Goal: Use online tool/utility: Use online tool/utility

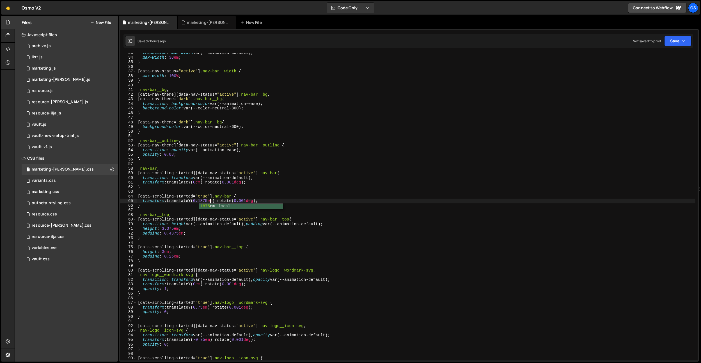
scroll to position [151, 0]
click at [48, 184] on div "variants.css 0" at bounding box center [70, 180] width 96 height 11
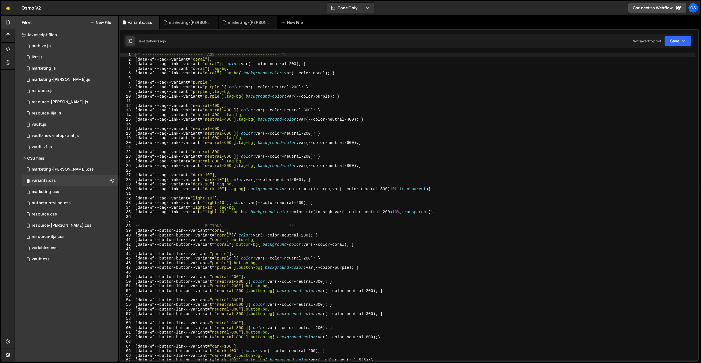
scroll to position [256, 0]
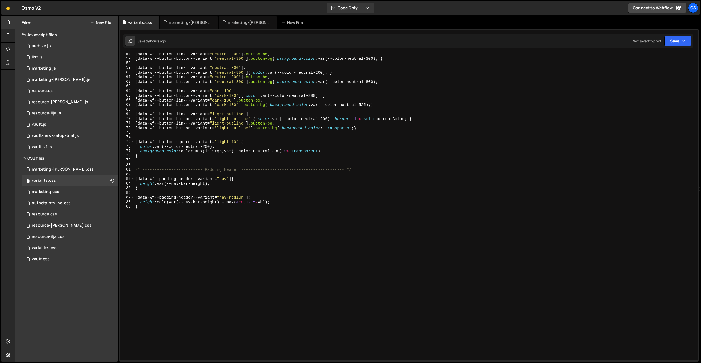
click at [236, 179] on div "[ data-wf--button-link--variant = " neutral-300 " ] .button-bg , [ data-wf--but…" at bounding box center [415, 210] width 562 height 317
click at [240, 202] on div "[ data-wf--button-link--variant = " neutral-300 " ] .button-bg , [ data-wf--but…" at bounding box center [415, 210] width 562 height 317
click at [247, 200] on div "[ data-wf--button-link--variant = " neutral-300 " ] .button-bg , [ data-wf--but…" at bounding box center [415, 210] width 562 height 317
click at [258, 200] on div "[ data-wf--button-link--variant = " neutral-300 " ] .button-bg , [ data-wf--but…" at bounding box center [415, 210] width 562 height 317
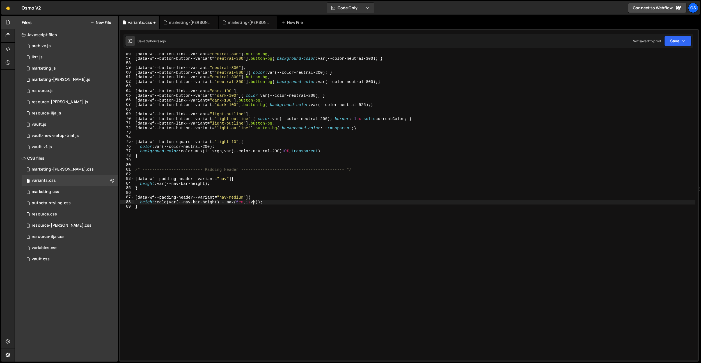
scroll to position [0, 8]
type textarea "height: calc(var(--nav-bar-height) + max(5em, 15svh));"
click at [197, 24] on div "marketing-[PERSON_NAME].css" at bounding box center [190, 23] width 42 height 6
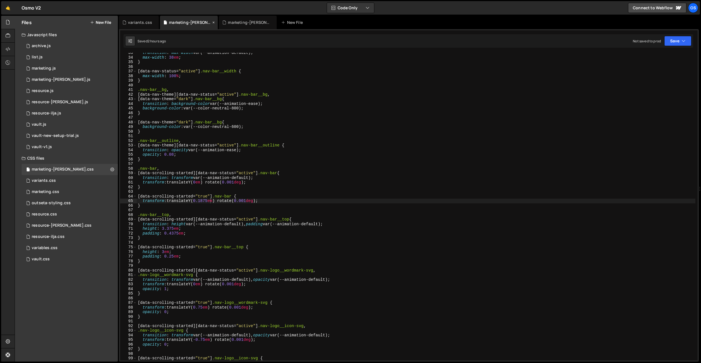
click at [0, 0] on icon at bounding box center [0, 0] width 0 height 0
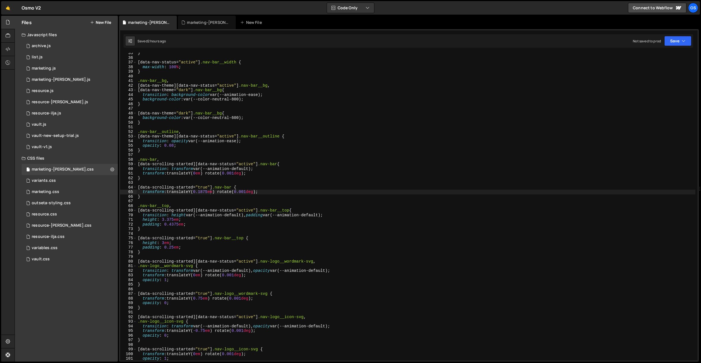
scroll to position [179, 0]
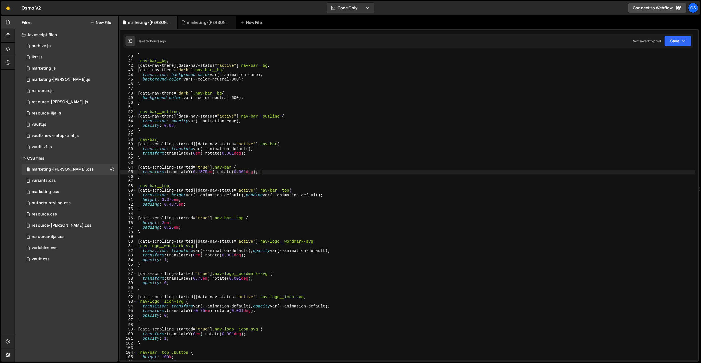
click at [265, 172] on div "} .nav-bar__bg , [ data-nav-theme ][ data-nav-status = " active " ] .nav-bar__b…" at bounding box center [416, 207] width 559 height 317
click at [263, 168] on div "} .nav-bar__bg , [ data-nav-theme ][ data-nav-status = " active " ] .nav-bar__b…" at bounding box center [416, 207] width 559 height 317
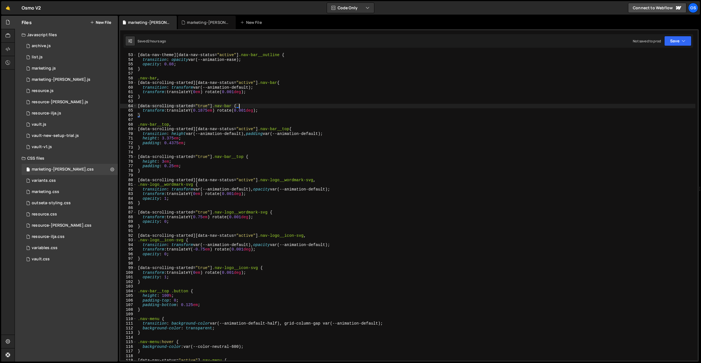
scroll to position [252, 0]
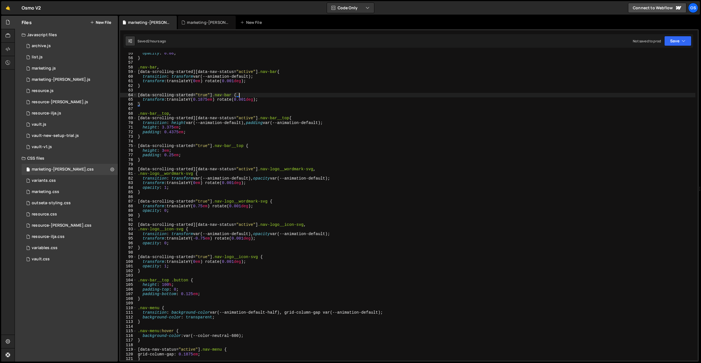
click at [266, 234] on div "opacity : 0.08 ; } .nav-bar , [ data-scrolling-started ][ data-nav-status = " a…" at bounding box center [416, 209] width 559 height 317
click at [323, 234] on div "opacity : 0.08 ; } .nav-bar , [ data-scrolling-started ][ data-nav-status = " a…" at bounding box center [416, 209] width 559 height 317
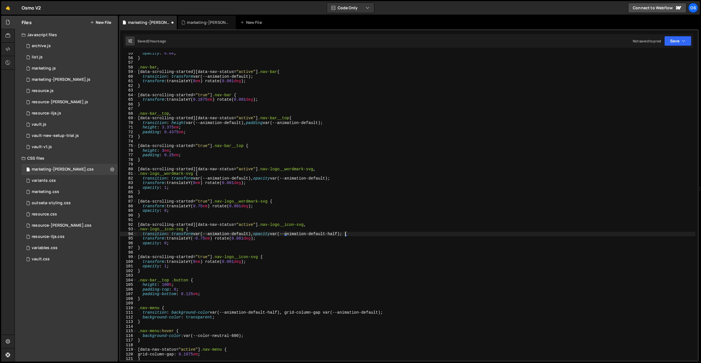
click at [334, 179] on div "opacity : 0.08 ; } .nav-bar , [ data-scrolling-started ][ data-nav-status = " a…" at bounding box center [416, 209] width 559 height 317
click at [348, 235] on div "opacity : 0.08 ; } .nav-bar , [ data-scrolling-started ][ data-nav-status = " a…" at bounding box center [416, 209] width 559 height 317
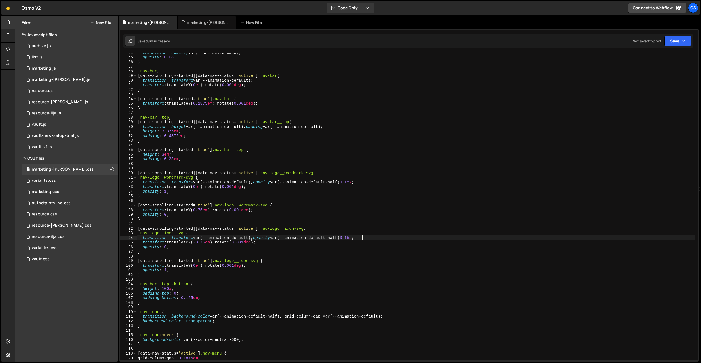
scroll to position [248, 0]
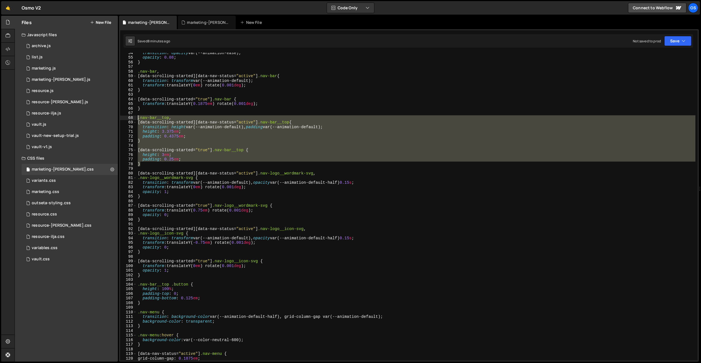
drag, startPoint x: 142, startPoint y: 162, endPoint x: 131, endPoint y: 117, distance: 46.9
click at [131, 117] on div "transition: transform var(--animation-default), opacity var(--animation-default…" at bounding box center [409, 207] width 578 height 308
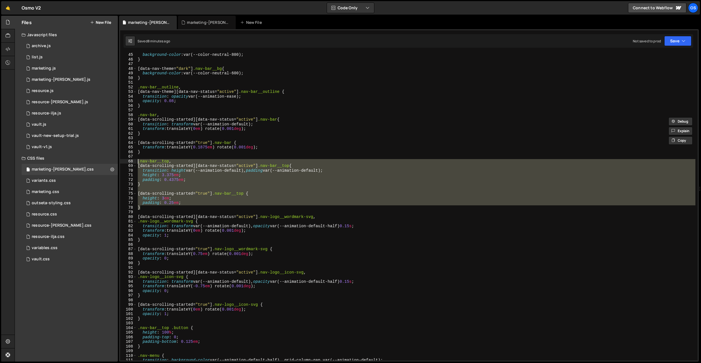
scroll to position [169, 0]
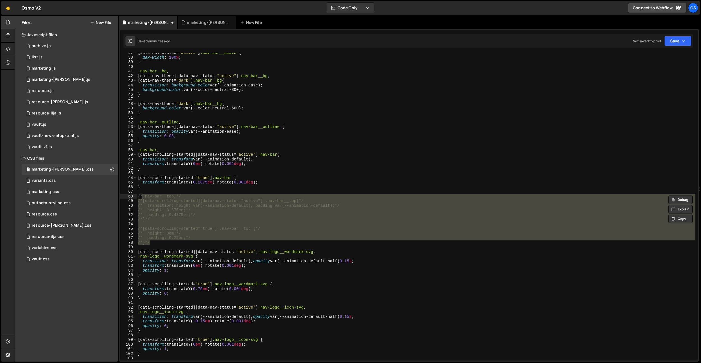
click at [181, 132] on div "[ data-nav-status = " active " ] .nav-bar__width { max-width : 100 % ; } .nav-b…" at bounding box center [416, 209] width 559 height 317
type textarea "transition: opacity var(--animation-ease);"
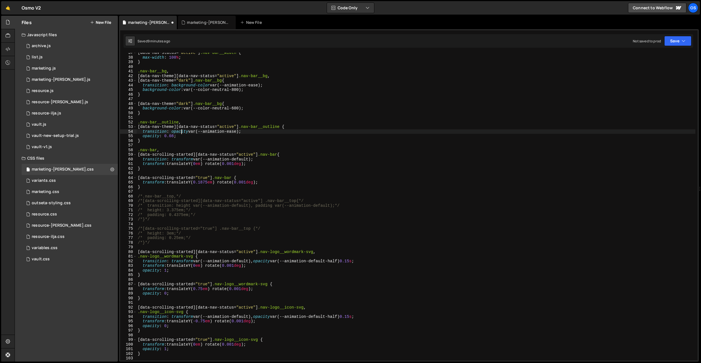
scroll to position [0, 7]
click at [164, 190] on div "[ data-nav-status = " active " ] .nav-bar__width { max-width : 100 % ; } .nav-b…" at bounding box center [416, 209] width 559 height 317
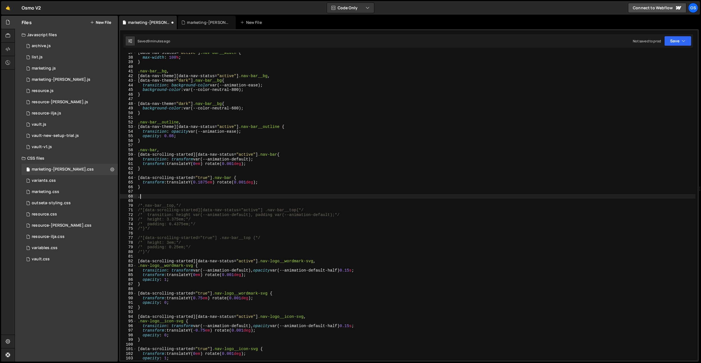
paste textarea "nav-bar__back"
drag, startPoint x: 169, startPoint y: 250, endPoint x: 166, endPoint y: 251, distance: 3.4
click at [169, 250] on div "[ data-nav-status = " active " ] .nav-bar__width { max-width : 100 % ; } .nav-b…" at bounding box center [416, 209] width 559 height 317
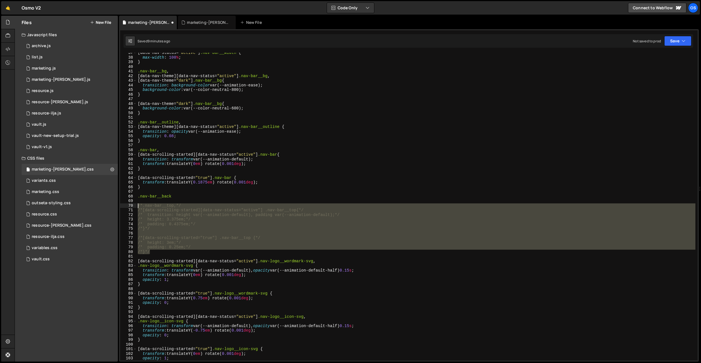
drag, startPoint x: 165, startPoint y: 252, endPoint x: 136, endPoint y: 206, distance: 54.0
click at [136, 206] on div "/*}*/ 37 38 39 40 41 42 43 44 45 46 47 48 49 50 51 52 53 54 55 56 57 58 59 60 6…" at bounding box center [409, 207] width 578 height 308
click at [176, 194] on div "[ data-nav-status = " active " ] .nav-bar__width { max-width : 100 % ; } .nav-b…" at bounding box center [416, 209] width 559 height 317
type textarea ".nav-bar__back"
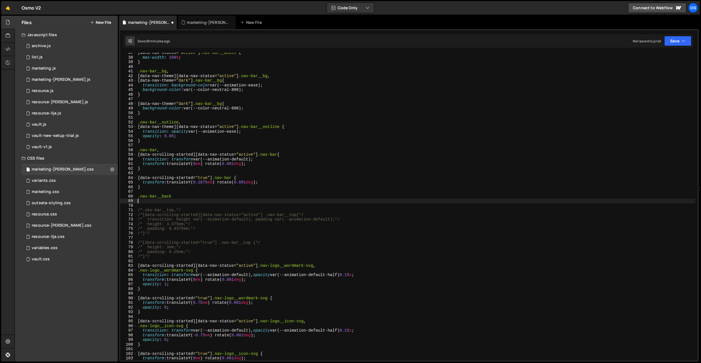
paste textarea "}"
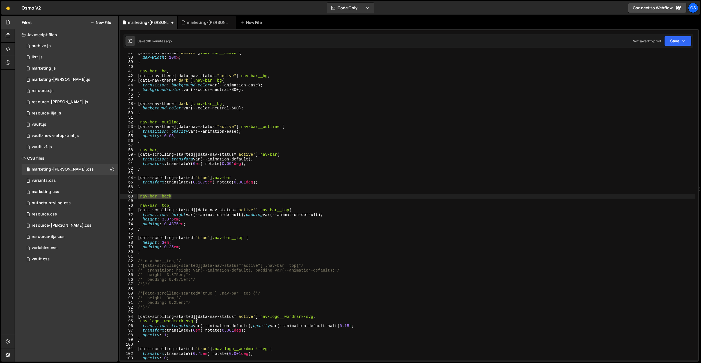
drag, startPoint x: 178, startPoint y: 195, endPoint x: 133, endPoint y: 196, distance: 45.8
click at [133, 196] on div "} 37 38 39 40 41 42 43 44 45 46 47 48 49 50 51 52 53 54 55 56 57 58 59 60 61 62…" at bounding box center [409, 207] width 578 height 308
type textarea ".nav-bar__back"
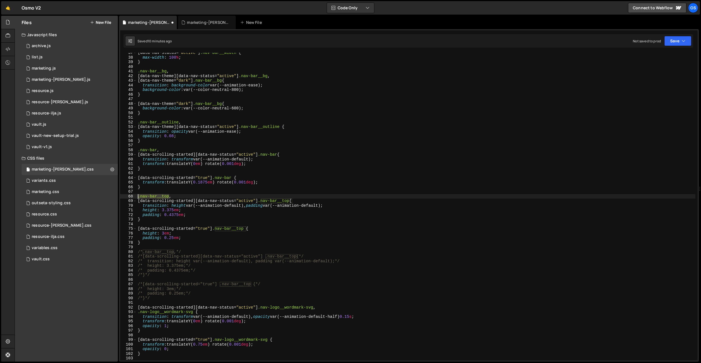
drag, startPoint x: 168, startPoint y: 197, endPoint x: 139, endPoint y: 198, distance: 29.5
click at [139, 198] on div "[ data-nav-status = " active " ] .nav-bar__width { max-width : 100 % ; } .nav-b…" at bounding box center [416, 209] width 559 height 317
paste textarea "back"
drag, startPoint x: 291, startPoint y: 201, endPoint x: 261, endPoint y: 202, distance: 30.4
click at [261, 202] on div "[ data-nav-status = " active " ] .nav-bar__width { max-width : 100 % ; } .nav-b…" at bounding box center [416, 209] width 559 height 317
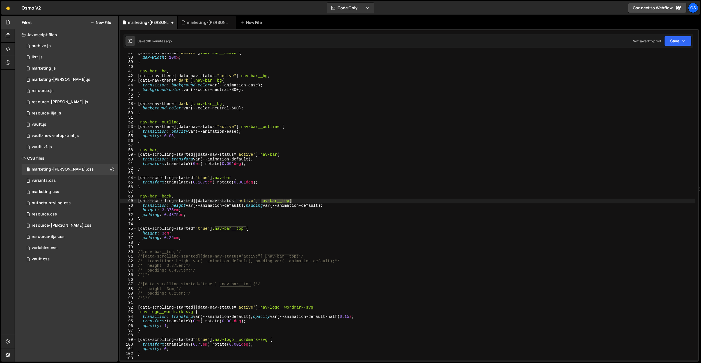
paste textarea "back"
drag, startPoint x: 246, startPoint y: 229, endPoint x: 215, endPoint y: 229, distance: 30.3
click at [215, 229] on div "[ data-nav-status = " active " ] .nav-bar__width { max-width : 100 % ; } .nav-b…" at bounding box center [416, 209] width 559 height 317
paste textarea "back"
click at [247, 211] on div "[ data-nav-status = " active " ] .nav-bar__width { max-width : 100 % ; } .nav-b…" at bounding box center [416, 209] width 559 height 317
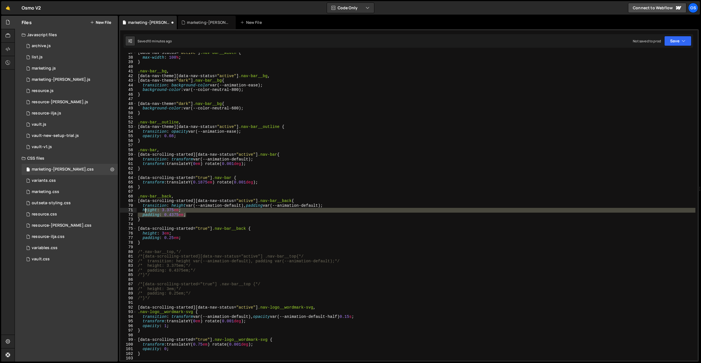
drag, startPoint x: 188, startPoint y: 214, endPoint x: 144, endPoint y: 211, distance: 44.2
click at [144, 211] on div "[ data-nav-status = " active " ] .nav-bar__width { max-width : 100 % ; } .nav-b…" at bounding box center [416, 209] width 559 height 317
type textarea "height: 3.375em; padding: 0.4375em;"
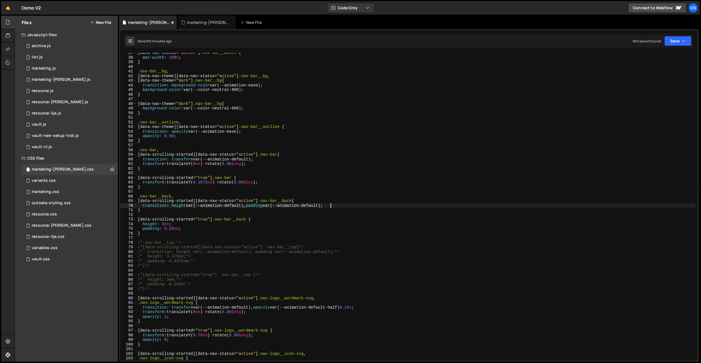
click at [255, 206] on div "[ data-nav-status = " active " ] .nav-bar__width { max-width : 100 % ; } .nav-b…" at bounding box center [416, 209] width 559 height 317
type textarea "transition: height var(--animation-default), width var(--animation-default);"
click at [260, 194] on div "[ data-nav-status = " active " ] .nav-bar__width { max-width : 100 % ; } .nav-b…" at bounding box center [416, 209] width 559 height 317
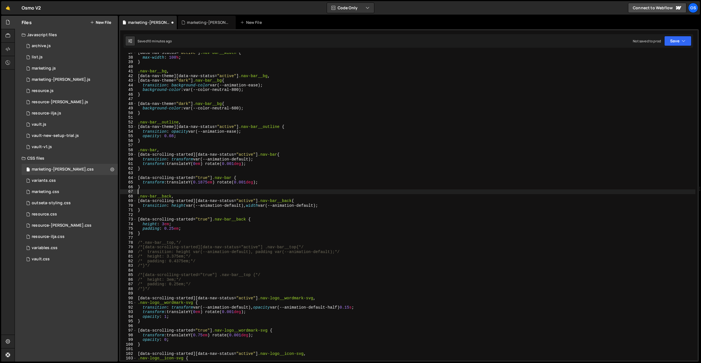
scroll to position [0, 0]
drag, startPoint x: 180, startPoint y: 230, endPoint x: 185, endPoint y: 229, distance: 4.8
click at [180, 230] on div "[ data-nav-status = " active " ] .nav-bar__width { max-width : 100 % ; } .nav-b…" at bounding box center [416, 209] width 559 height 317
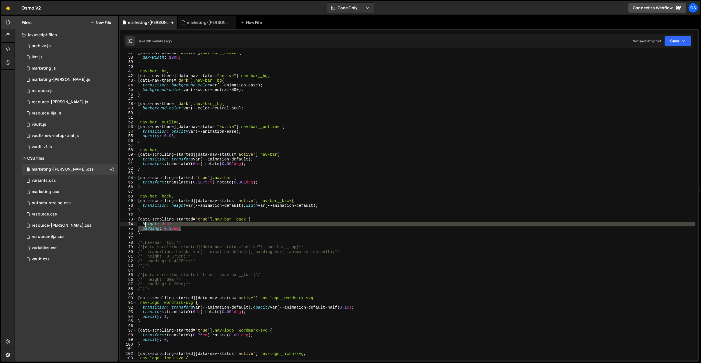
drag, startPoint x: 185, startPoint y: 229, endPoint x: 144, endPoint y: 225, distance: 40.9
click at [144, 225] on div "[ data-nav-status = " active " ] .nav-bar__width { max-width : 100 % ; } .nav-b…" at bounding box center [416, 209] width 559 height 317
type textarea "h"
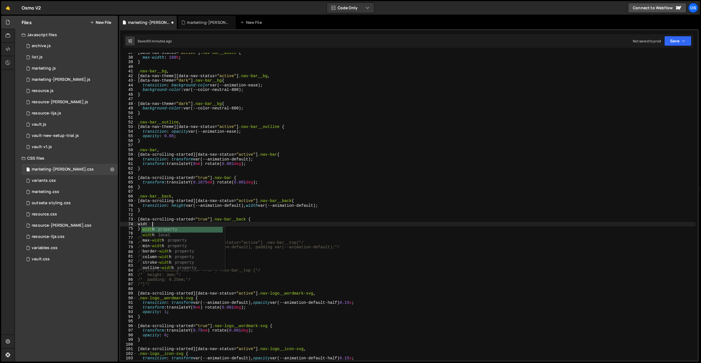
scroll to position [0, 1]
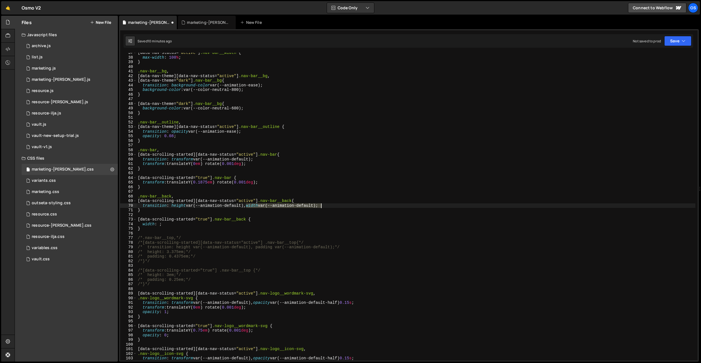
drag, startPoint x: 247, startPoint y: 207, endPoint x: 324, endPoint y: 205, distance: 77.2
click at [324, 205] on div "[ data-nav-status = " active " ] .nav-bar__width { max-width : 100 % ; } .nav-b…" at bounding box center [416, 209] width 559 height 317
click at [183, 205] on div "[ data-nav-status = " active " ] .nav-bar__width { max-width : 100 % ; } .nav-b…" at bounding box center [416, 209] width 559 height 317
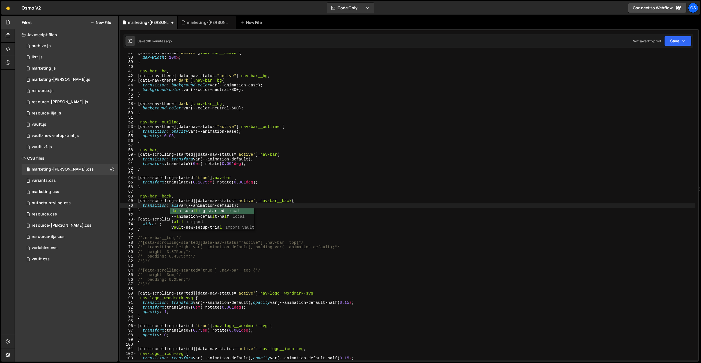
click at [188, 176] on div "[ data-nav-status = " active " ] .nav-bar__width { max-width : 100 % ; } .nav-b…" at bounding box center [416, 209] width 559 height 317
click at [167, 225] on div "[ data-nav-status = " active " ] .nav-bar__width { max-width : 100 % ; } .nav-b…" at bounding box center [416, 209] width 559 height 317
click at [243, 204] on div "[ data-nav-status = " active " ] .nav-bar__width { max-width : 100 % ; } .nav-b…" at bounding box center [416, 209] width 559 height 317
drag, startPoint x: 215, startPoint y: 224, endPoint x: 141, endPoint y: 224, distance: 73.3
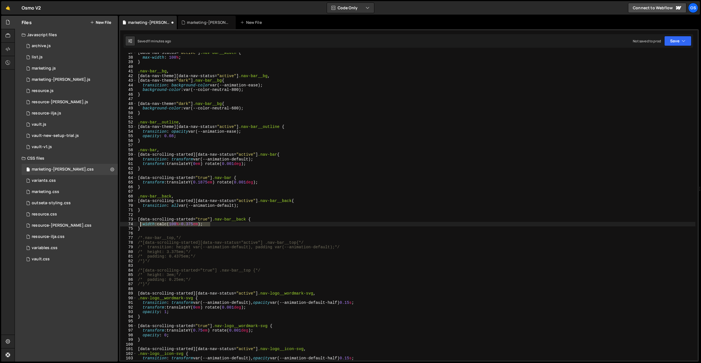
click at [141, 224] on div "[ data-nav-status = " active " ] .nav-bar__width { max-width : 100 % ; } .nav-b…" at bounding box center [416, 209] width 559 height 317
type textarea "width: calc(100% - 0.375em);"
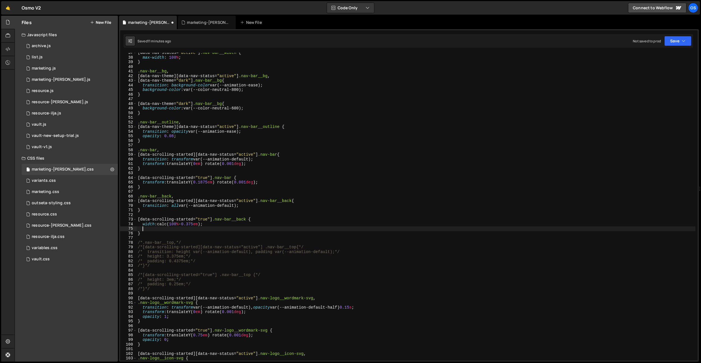
scroll to position [0, 0]
paste textarea "width: calc(100% - 0.375em);"
click at [146, 228] on div "[ data-nav-status = " active " ] .nav-bar__width { max-width : 100 % ; } .nav-b…" at bounding box center [416, 209] width 559 height 317
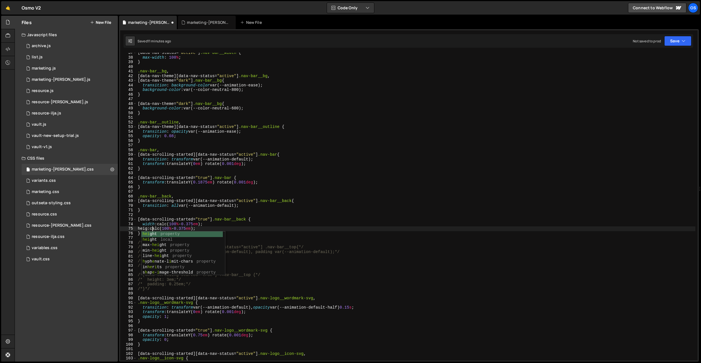
type textarea "height: calc(100% - 0.375em);"
click at [216, 228] on div "[ data-nav-status = " active " ] .nav-bar__width { max-width : 100 % ; } .nav-b…" at bounding box center [416, 209] width 559 height 317
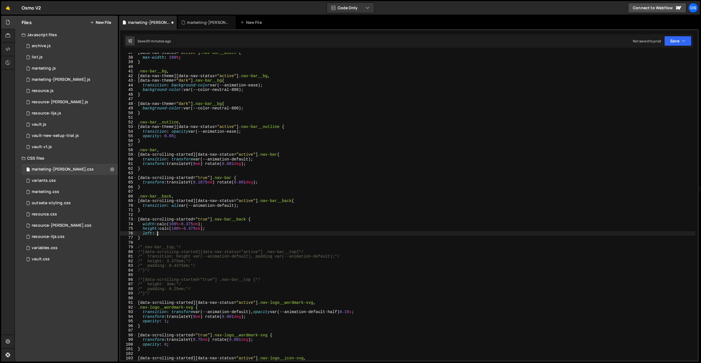
scroll to position [0, 1]
drag, startPoint x: 216, startPoint y: 184, endPoint x: 167, endPoint y: 229, distance: 66.2
click at [196, 184] on div "[ data-nav-status = " active " ] .nav-bar__width { max-width : 100 % ; } .nav-b…" at bounding box center [416, 209] width 559 height 317
click at [163, 235] on div "[ data-nav-status = " active " ] .nav-bar__width { max-width : 100 % ; } .nav-b…" at bounding box center [416, 209] width 559 height 317
paste textarea "0.1875em"
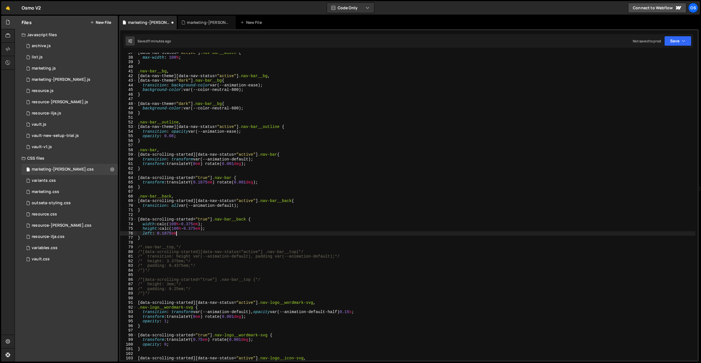
type textarea "left: 0.1875em;"
paste textarea "0.1875em"
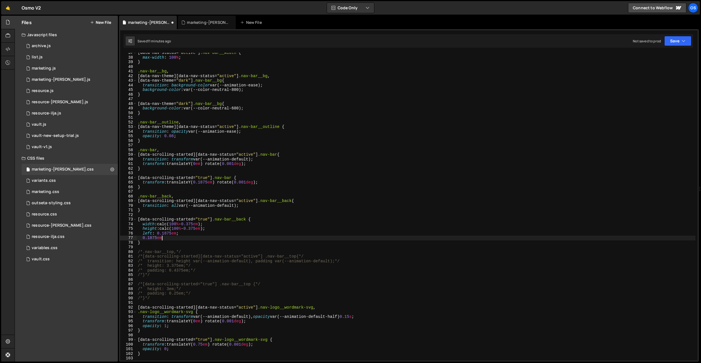
scroll to position [0, 1]
click at [145, 239] on div "[ data-nav-status = " active " ] .nav-bar__width { max-width : 100 % ; } .nav-b…" at bounding box center [416, 209] width 559 height 317
click at [182, 239] on div "[ data-nav-status = " active " ] .nav-bar__width { max-width : 100 % ; } .nav-b…" at bounding box center [416, 209] width 559 height 317
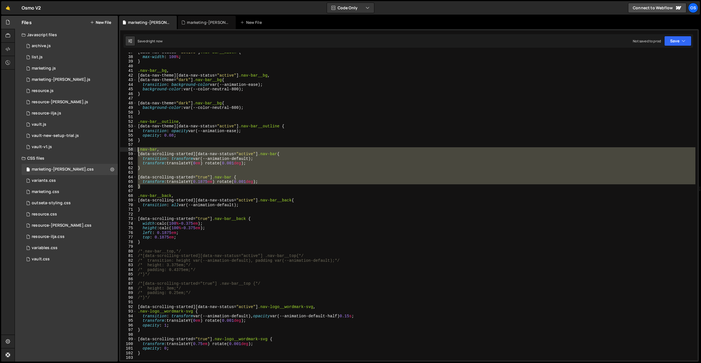
drag, startPoint x: 150, startPoint y: 187, endPoint x: 127, endPoint y: 151, distance: 42.4
click at [127, 151] on div "top: 0.1875em; 37 38 39 40 41 42 43 44 45 46 47 48 49 50 51 52 53 54 55 56 57 5…" at bounding box center [409, 207] width 578 height 308
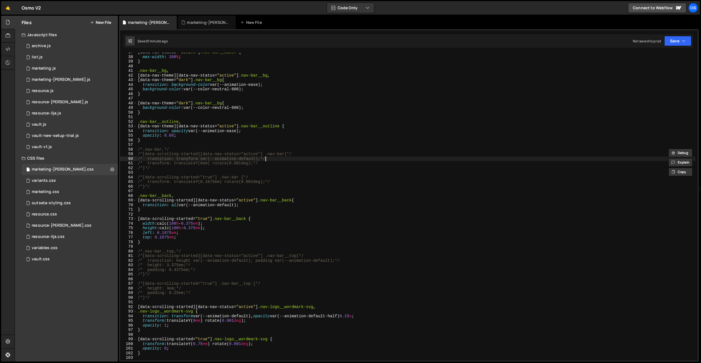
click at [186, 208] on div "[ data-nav-status = " active " ] .nav-bar__width { max-width : 100 % ; } .nav-b…" at bounding box center [416, 208] width 559 height 317
type textarea "}"
click at [178, 216] on div "[ data-nav-status = " active " ] .nav-bar__width { max-width : 100 % ; } .nav-b…" at bounding box center [416, 208] width 559 height 317
click at [235, 202] on div "[ data-nav-status = " active " ] .nav-bar__width { max-width : 100 % ; } .nav-b…" at bounding box center [416, 208] width 559 height 317
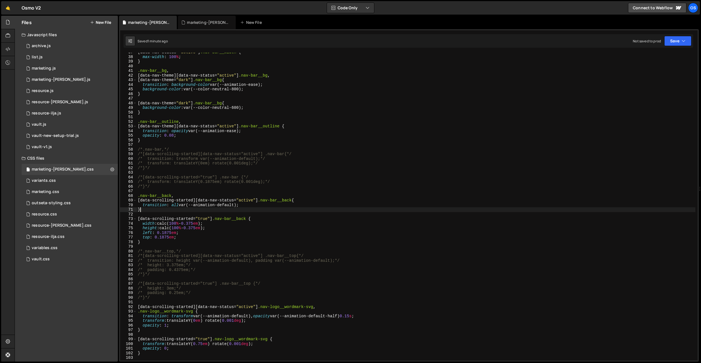
click at [228, 212] on div "[ data-nav-status = " active " ] .nav-bar__width { max-width : 100 % ; } .nav-b…" at bounding box center [416, 208] width 559 height 317
click at [143, 206] on div "[ data-nav-status = " active " ] .nav-bar__width { max-width : 100 % ; } .nav-b…" at bounding box center [416, 208] width 559 height 317
click at [226, 244] on div "[ data-nav-status = " active " ] .nav-bar__width { max-width : 100 % ; } .nav-b…" at bounding box center [416, 208] width 559 height 317
click at [222, 238] on div "[ data-nav-status = " active " ] .nav-bar__width { max-width : 100 % ; } .nav-b…" at bounding box center [416, 208] width 559 height 317
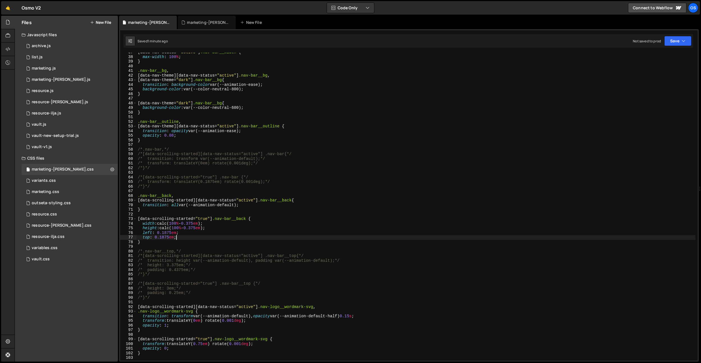
click at [248, 204] on div "[ data-nav-status = " active " ] .nav-bar__width { max-width : 100 % ; } .nav-b…" at bounding box center [416, 208] width 559 height 317
type textarea "transition: all var(--animation-default);"
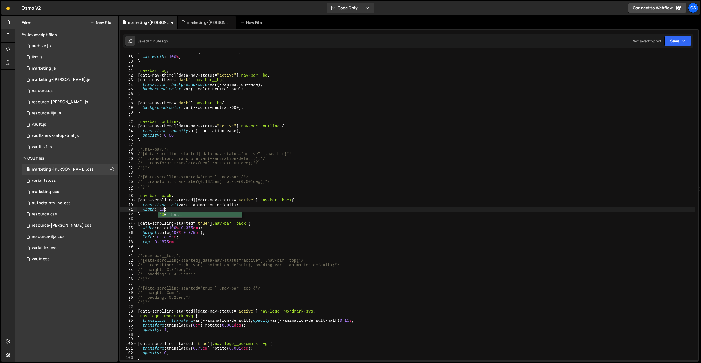
scroll to position [0, 2]
type textarea "width: 100%;"
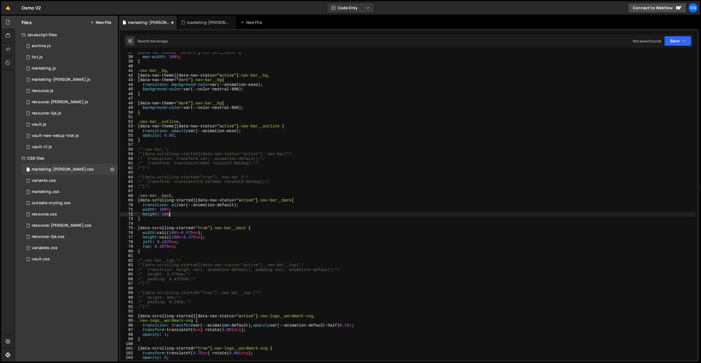
type textarea "height: 100%;"
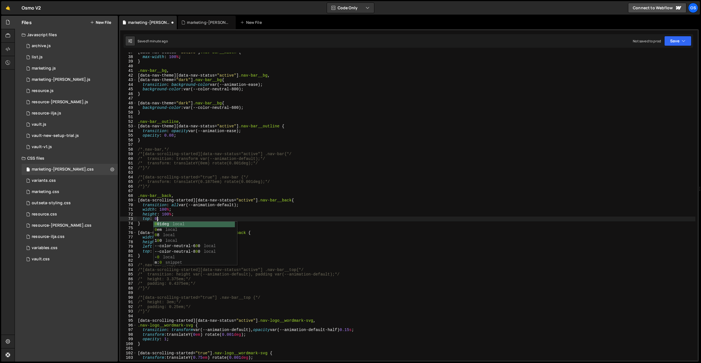
scroll to position [0, 1]
type textarea "top: 0;"
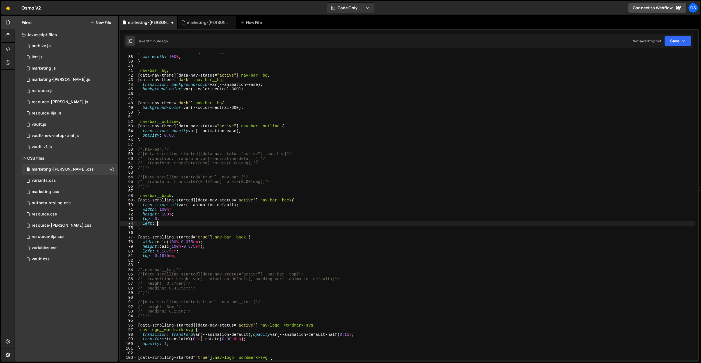
scroll to position [0, 1]
click at [271, 152] on div "[ data-nav-status = " active " ] .nav-bar__width { max-width : 100 % ; } .nav-b…" at bounding box center [416, 208] width 559 height 317
type textarea "/*[data-scrolling-started][data-nav-status="active"] .nav-bar{*/"
click at [206, 173] on div "[ data-nav-status = " active " ] .nav-bar__width { max-width : 100 % ; } .nav-b…" at bounding box center [416, 208] width 559 height 317
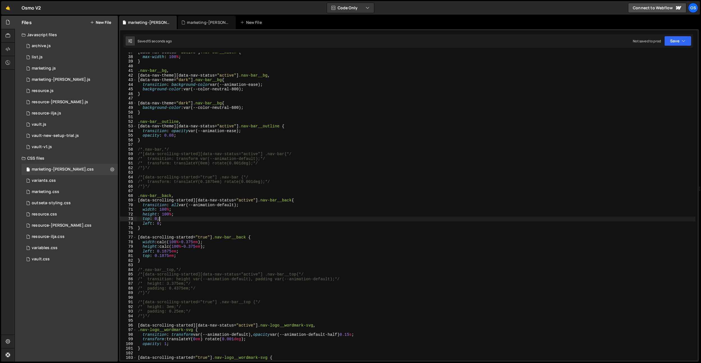
click at [170, 221] on div "[ data-nav-status = " active " ] .nav-bar__width { max-width : 100 % ; } .nav-b…" at bounding box center [416, 208] width 559 height 317
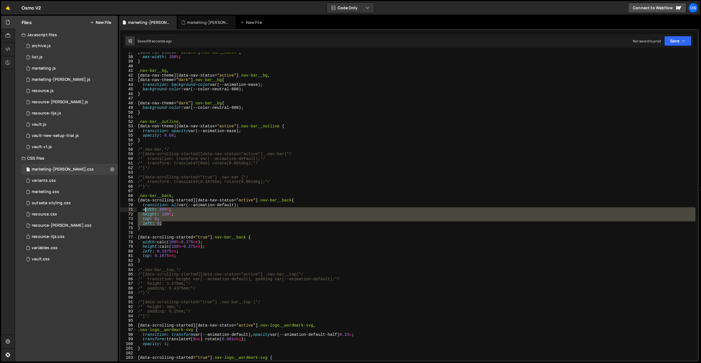
drag, startPoint x: 169, startPoint y: 223, endPoint x: 144, endPoint y: 209, distance: 28.5
click at [144, 209] on div "[ data-nav-status = " active " ] .nav-bar__width { max-width : 100 % ; } .nav-b…" at bounding box center [416, 208] width 559 height 317
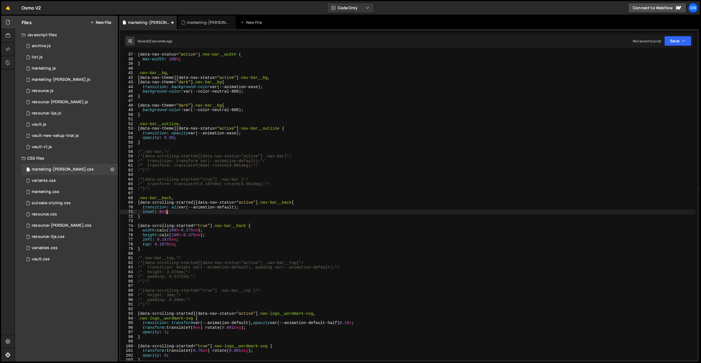
scroll to position [165, 0]
drag, startPoint x: 179, startPoint y: 214, endPoint x: 143, endPoint y: 213, distance: 35.1
click at [143, 213] on div "[ data-nav-status = " active " ] .nav-bar__width { max-width : 100 % ; } .nav-b…" at bounding box center [416, 208] width 559 height 317
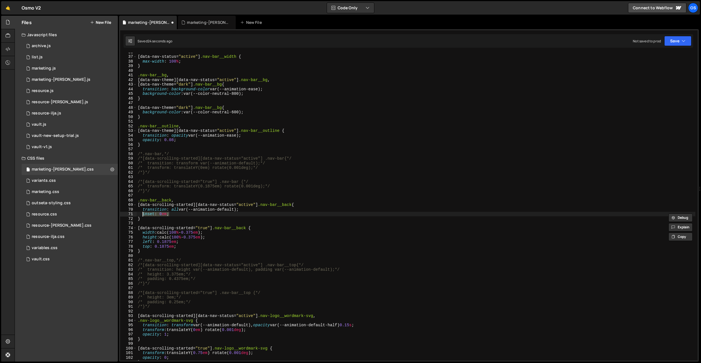
click at [180, 249] on div "[ data-nav-status = " active " ] .nav-bar__width { max-width : 100 % ; } .nav-b…" at bounding box center [416, 208] width 559 height 317
type textarea "top: 0.1875em;"
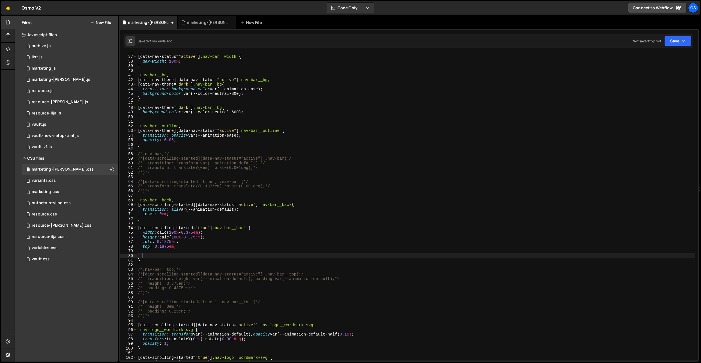
paste textarea "inset: 0em;"
drag, startPoint x: 174, startPoint y: 247, endPoint x: 158, endPoint y: 252, distance: 17.2
click at [155, 247] on div "[ data-nav-status = " active " ] .nav-bar__width { max-width : 100 % ; } .nav-b…" at bounding box center [416, 208] width 559 height 317
click at [164, 258] on div "[ data-nav-status = " active " ] .nav-bar__width { max-width : 100 % ; } .nav-b…" at bounding box center [416, 208] width 559 height 317
drag, startPoint x: 164, startPoint y: 258, endPoint x: 155, endPoint y: 256, distance: 9.6
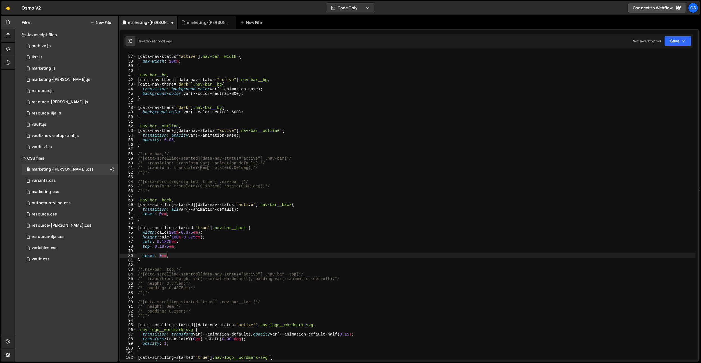
click at [164, 258] on div "[ data-nav-status = " active " ] .nav-bar__width { max-width : 100 % ; } .nav-b…" at bounding box center [416, 208] width 559 height 317
paste textarea ".1875"
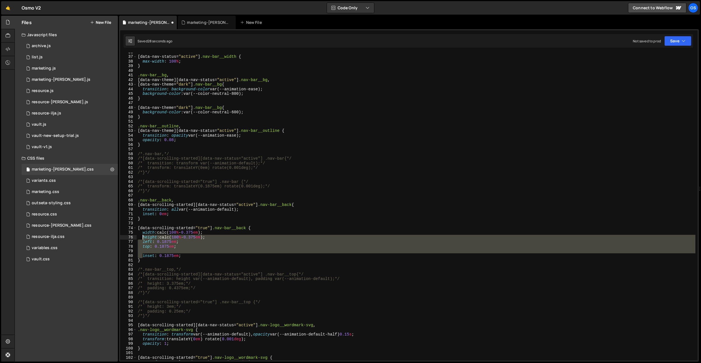
drag, startPoint x: 143, startPoint y: 257, endPoint x: 143, endPoint y: 233, distance: 23.6
click at [143, 233] on div "[ data-nav-status = " active " ] .nav-bar__width { max-width : 100 % ; } .nav-b…" at bounding box center [416, 208] width 559 height 317
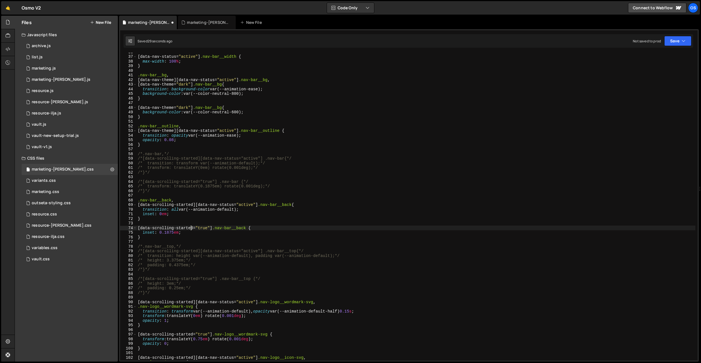
click at [190, 226] on div "[ data-nav-status = " active " ] .nav-bar__width { max-width : 100 % ; } .nav-b…" at bounding box center [416, 208] width 559 height 317
click at [175, 209] on div "[ data-nav-status = " active " ] .nav-bar__width { max-width : 100 % ; } .nav-b…" at bounding box center [416, 208] width 559 height 317
click at [262, 206] on div "[ data-nav-status = " active " ] .nav-bar__width { max-width : 100 % ; } .nav-b…" at bounding box center [416, 208] width 559 height 317
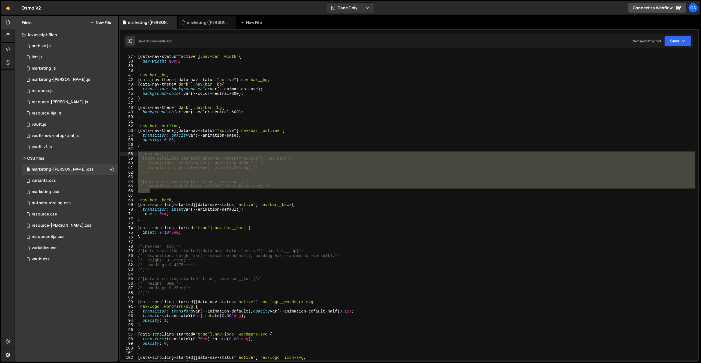
drag, startPoint x: 160, startPoint y: 192, endPoint x: 130, endPoint y: 153, distance: 49.4
click at [130, 153] on div "[data-scrolling-started][data-nav-status="active"] .nav-bar__back{ 36 37 38 39 …" at bounding box center [409, 207] width 578 height 308
type textarea "/*.nav-bar,*/ /*[data-scrolling-started][data-nav-status="active"] .nav-bar{*/"
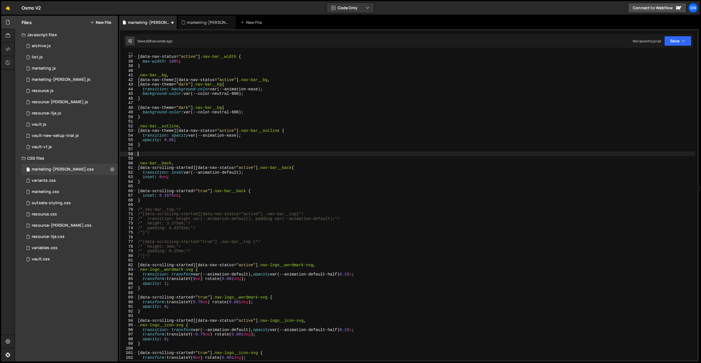
scroll to position [0, 0]
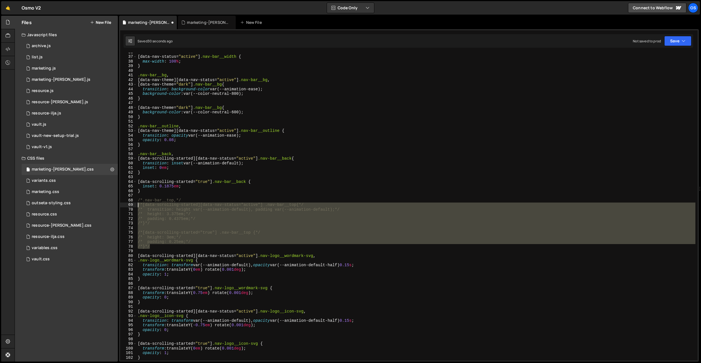
drag, startPoint x: 160, startPoint y: 246, endPoint x: 135, endPoint y: 199, distance: 53.6
click at [135, 199] on div "} 36 37 38 39 40 41 42 43 44 45 46 47 48 49 50 51 52 53 54 55 56 57 58 59 60 61…" at bounding box center [409, 207] width 578 height 308
type textarea "/*.nav-bar__top,*/ /*[data-scrolling-started][data-nav-status="active"] .nav-ba…"
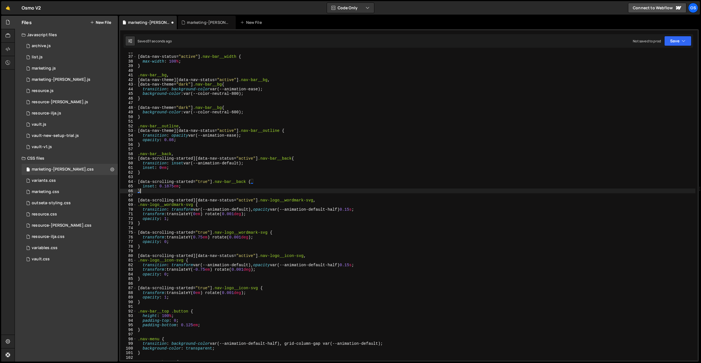
click at [188, 169] on div "[ data-nav-status = " active " ] .nav-bar__width { max-width : 100 % ; } .nav-b…" at bounding box center [416, 208] width 559 height 317
type textarea "inset: 0em;"
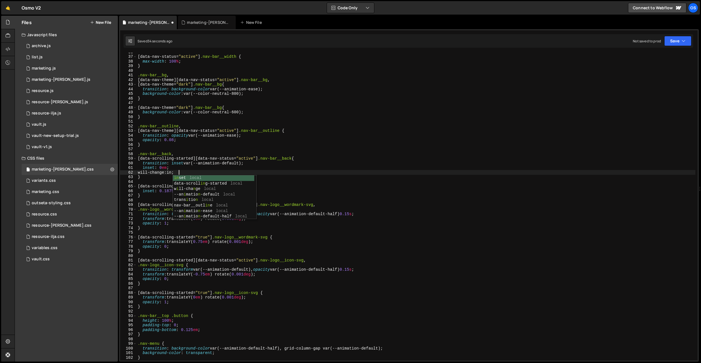
scroll to position [0, 3]
click at [193, 171] on div "[ data-nav-status = " active " ] .nav-bar__width { max-width : 100 % ; } .nav-b…" at bounding box center [416, 208] width 559 height 317
click at [177, 163] on div "[ data-nav-status = " active " ] .nav-bar__width { max-width : 100 % ; } .nav-b…" at bounding box center [416, 208] width 559 height 317
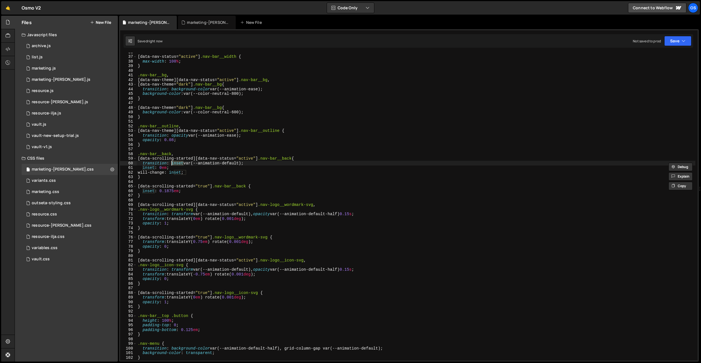
scroll to position [0, 3]
drag, startPoint x: 200, startPoint y: 137, endPoint x: 185, endPoint y: 168, distance: 34.4
click at [200, 137] on div "[ data-nav-status = " active " ] .nav-bar__width { max-width : 100 % ; } .nav-b…" at bounding box center [416, 208] width 559 height 317
drag, startPoint x: 188, startPoint y: 173, endPoint x: 189, endPoint y: 170, distance: 2.9
click at [189, 171] on div "[ data-nav-status = " active " ] .nav-bar__width { max-width : 100 % ; } .nav-b…" at bounding box center [416, 208] width 559 height 317
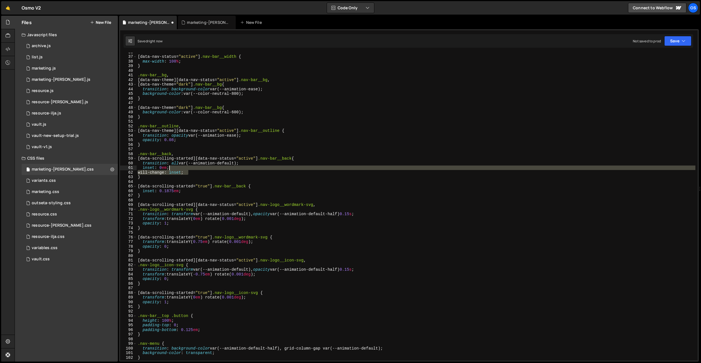
click at [190, 170] on div "[ data-nav-status = " active " ] .nav-bar__width { max-width : 100 % ; } .nav-b…" at bounding box center [416, 208] width 559 height 317
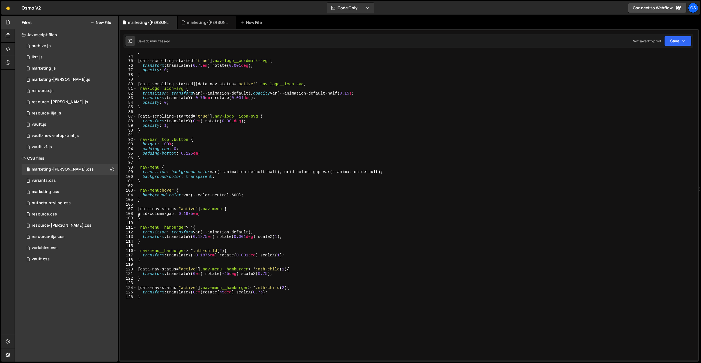
scroll to position [337, 0]
click at [196, 302] on div "} [ data-scrolling-started = " true " ] .nav-logo__wordmark-svg { transform : t…" at bounding box center [416, 207] width 559 height 317
type textarea "}"
type textarea "/"
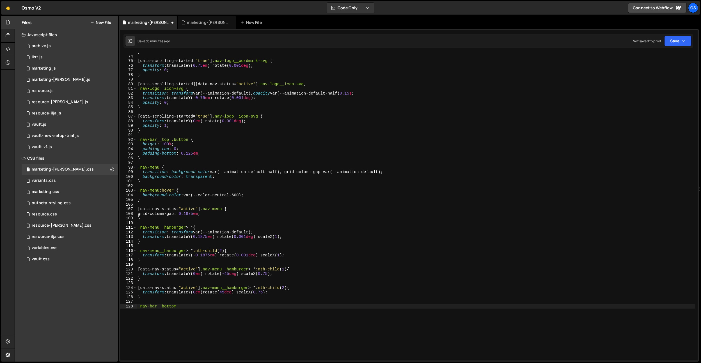
type textarea ".nav-bar__bottom {}"
paste textarea "transition: grid-template-rows 0.6s cubic-bezier(0.625, 0.05, 0, 1);"
drag, startPoint x: 254, startPoint y: 233, endPoint x: 196, endPoint y: 233, distance: 57.6
click at [196, 233] on div "} [ data-scrolling-started = " true " ] .nav-logo__wordmark-svg { transform : t…" at bounding box center [416, 207] width 559 height 317
drag, startPoint x: 218, startPoint y: 312, endPoint x: 309, endPoint y: 312, distance: 90.7
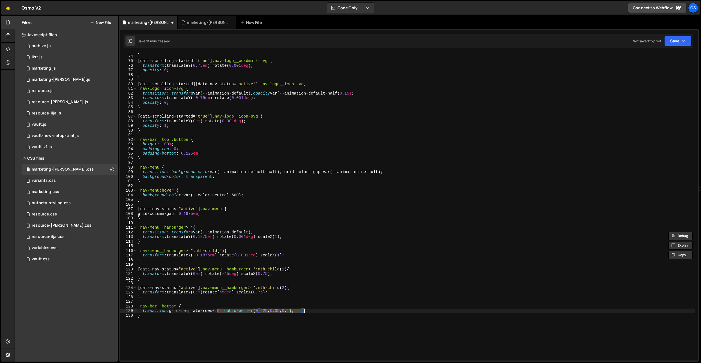
click at [303, 312] on div "} [ data-scrolling-started = " true " ] .nav-logo__wordmark-svg { transform : t…" at bounding box center [416, 207] width 559 height 317
paste textarea "var(--animation-default"
click at [319, 312] on div "} [ data-scrolling-started = " true " ] .nav-logo__wordmark-svg { transform : t…" at bounding box center [416, 207] width 559 height 317
click at [156, 333] on div "} [ data-scrolling-started = " true " ] .nav-logo__wordmark-svg { transform : t…" at bounding box center [416, 207] width 559 height 317
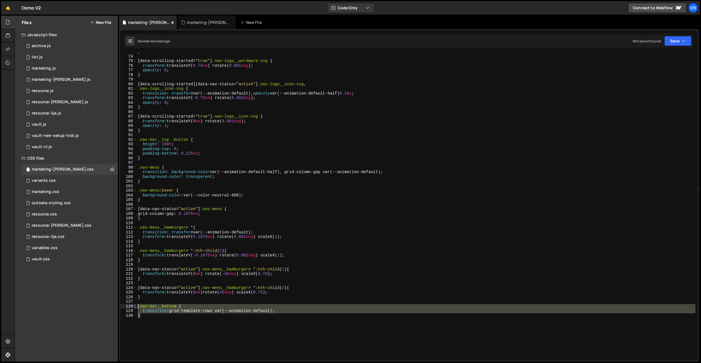
drag, startPoint x: 148, startPoint y: 322, endPoint x: 135, endPoint y: 308, distance: 19.3
click at [135, 308] on div "} 73 74 75 76 77 78 79 80 81 82 83 84 85 86 87 88 89 90 91 92 93 94 95 96 97 98…" at bounding box center [409, 207] width 578 height 308
type textarea "}"
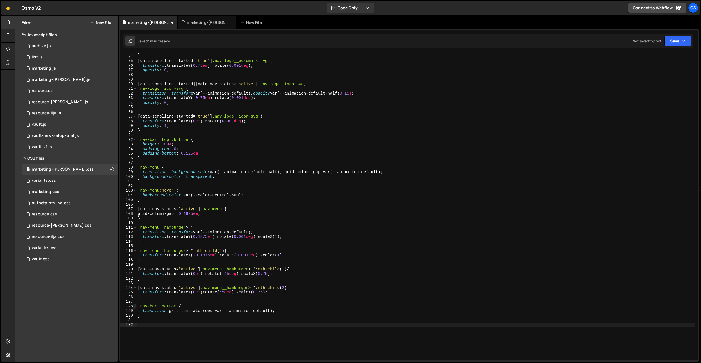
paste textarea "}"
drag, startPoint x: 200, startPoint y: 209, endPoint x: 161, endPoint y: 298, distance: 97.3
click at [124, 211] on div "} 73 74 75 76 77 78 79 80 81 82 83 84 85 86 87 88 89 90 91 92 93 94 95 96 97 98…" at bounding box center [409, 207] width 578 height 308
click at [139, 325] on div "} [ data-scrolling-started = " true " ] .nav-logo__wordmark-svg { transform : t…" at bounding box center [416, 207] width 559 height 317
paste textarea "[data-nav-status="active"]"
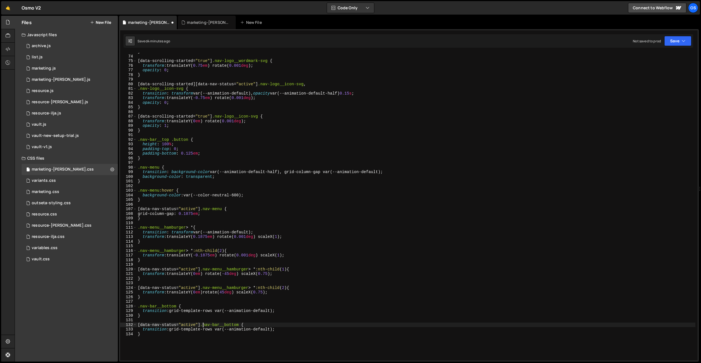
scroll to position [0, 4]
click at [209, 332] on div "} [ data-scrolling-started = " true " ] .nav-logo__wordmark-svg { transform : t…" at bounding box center [416, 207] width 559 height 317
drag, startPoint x: 281, startPoint y: 331, endPoint x: 136, endPoint y: 344, distance: 146.4
click at [142, 330] on div "} [ data-scrolling-started = " true " ] .nav-logo__wordmark-svg { transform : t…" at bounding box center [416, 207] width 559 height 317
paste textarea "grid-template-rows: 1fr"
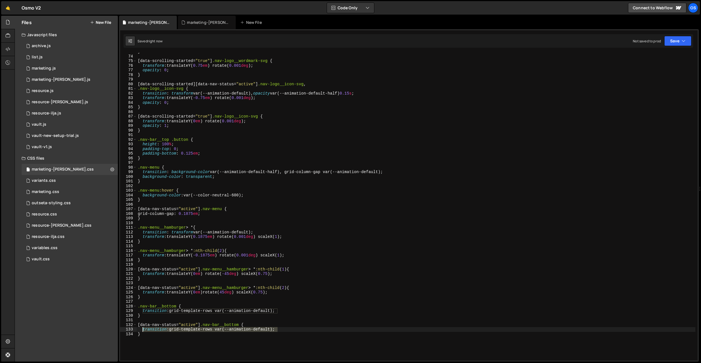
scroll to position [0, 4]
click at [231, 350] on div "} [ data-scrolling-started = " true " ] .nav-logo__wordmark-svg { transform : t…" at bounding box center [416, 207] width 559 height 317
click at [230, 350] on div "} [ data-scrolling-started = " true " ] .nav-logo__wordmark-svg { transform : t…" at bounding box center [416, 207] width 559 height 317
click at [200, 341] on div "} [ data-scrolling-started = " true " ] .nav-logo__wordmark-svg { transform : t…" at bounding box center [416, 207] width 559 height 317
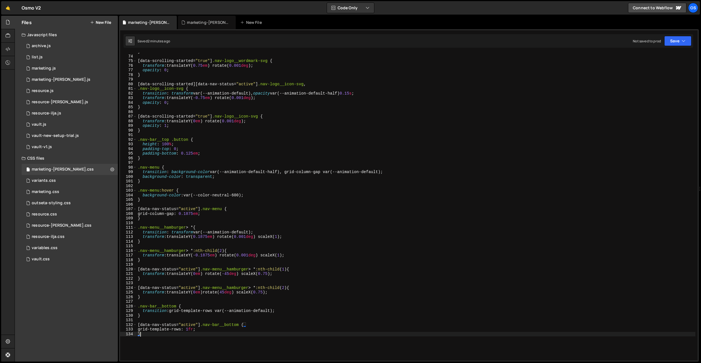
click at [254, 241] on div "} [ data-scrolling-started = " true " ] .nav-logo__wordmark-svg { transform : t…" at bounding box center [416, 207] width 559 height 317
click at [275, 312] on div "} [ data-scrolling-started = " true " ] .nav-logo__wordmark-svg { transform : t…" at bounding box center [416, 207] width 559 height 317
click at [254, 192] on div "} [ data-scrolling-started = " true " ] .nav-logo__wordmark-svg { transform : t…" at bounding box center [416, 207] width 559 height 317
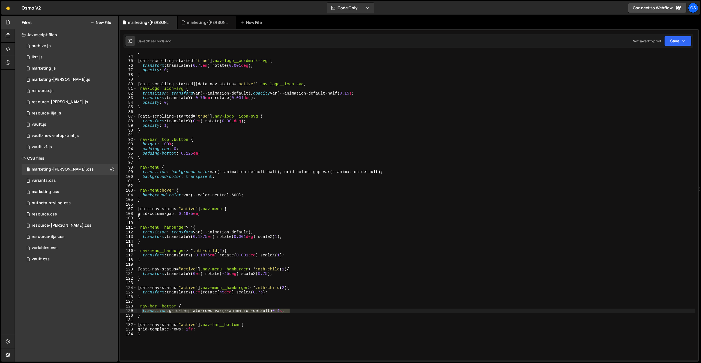
drag, startPoint x: 291, startPoint y: 310, endPoint x: 227, endPoint y: 335, distance: 68.1
click at [143, 313] on div "} [ data-scrolling-started = " true " ] .nav-logo__wordmark-svg { transform : t…" at bounding box center [416, 207] width 559 height 317
click at [250, 328] on div "} [ data-scrolling-started = " true " ] .nav-logo__wordmark-svg { transform : t…" at bounding box center [416, 207] width 559 height 317
click at [251, 326] on div "} [ data-scrolling-started = " true " ] .nav-logo__wordmark-svg { transform : t…" at bounding box center [416, 207] width 559 height 317
type textarea "[data-nav-status="active"] .nav-bar__bottom {"
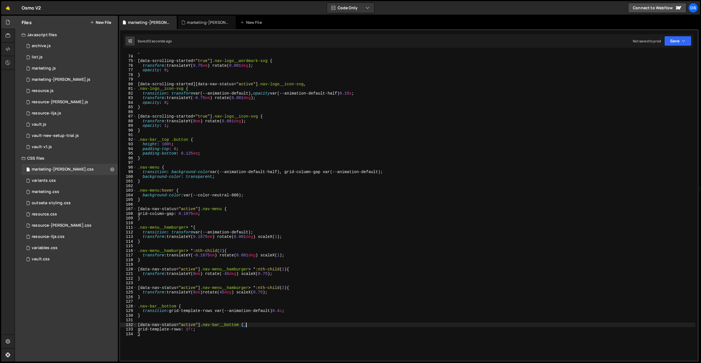
scroll to position [0, 0]
paste textarea "transition: grid-template-rows var(--animation-default) 0.4s;"
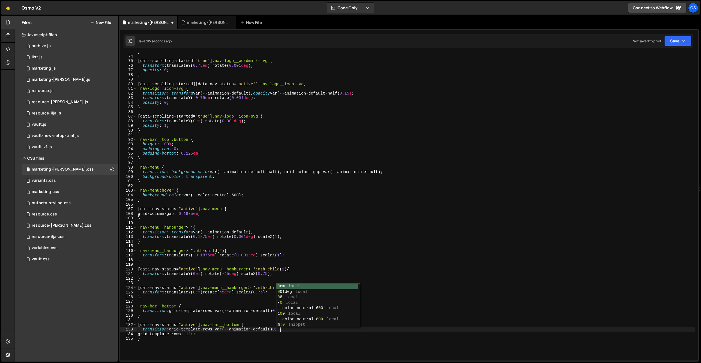
scroll to position [0, 10]
click at [290, 294] on div "} [ data-scrolling-started = " true " ] .nav-logo__wordmark-svg { transform : t…" at bounding box center [416, 207] width 559 height 317
click at [284, 309] on div "} [ data-scrolling-started = " true " ] .nav-logo__wordmark-svg { transform : t…" at bounding box center [416, 207] width 559 height 317
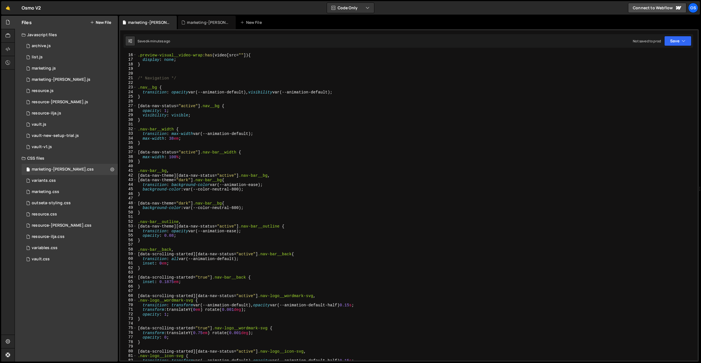
scroll to position [70, 0]
drag, startPoint x: 178, startPoint y: 158, endPoint x: 204, endPoint y: 9, distance: 150.8
click at [168, 157] on div ".preview-visual__video-wrap :has ( video [ src = " " ]) { display : none ; } /*…" at bounding box center [416, 211] width 559 height 317
type textarea "max-width: 100%;"
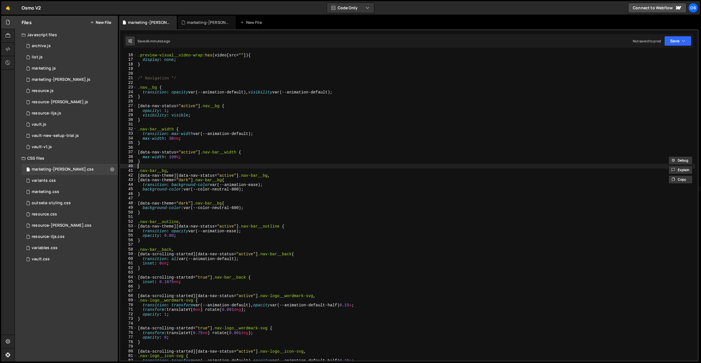
click at [166, 167] on div ".preview-visual__video-wrap :has ( video [ src = " " ]) { display : none ; } /*…" at bounding box center [416, 211] width 559 height 317
click at [237, 152] on div ".preview-visual__video-wrap :has ( video [ src = " " ]) { display : none ; } /*…" at bounding box center [416, 211] width 559 height 317
click at [172, 130] on div ".preview-visual__video-wrap :has ( video [ src = " " ]) { display : none ; } /*…" at bounding box center [416, 211] width 559 height 317
type textarea ".nav-bar {"
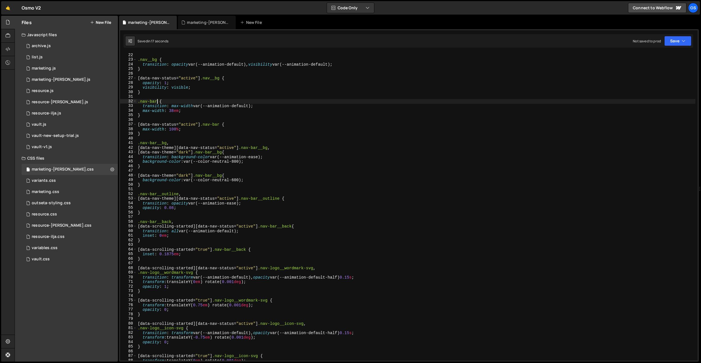
scroll to position [109, 0]
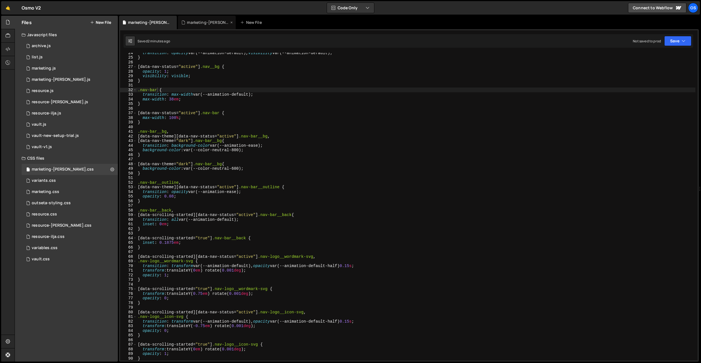
click at [211, 25] on div "marketing-[PERSON_NAME].js" at bounding box center [207, 22] width 58 height 13
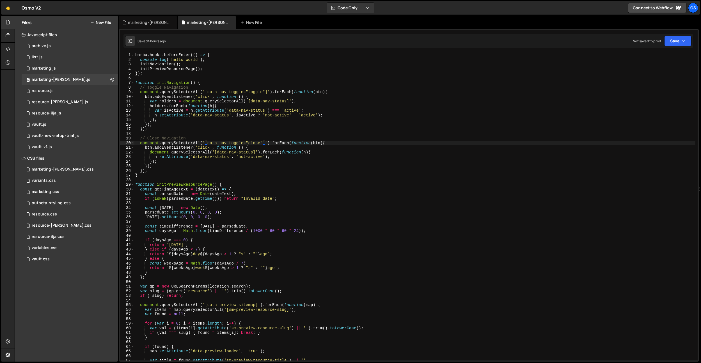
type textarea "h.setAttribute('data-nav-status', isActive ? 'not-active' : 'active');"
click at [329, 116] on div "[PERSON_NAME] . hooks . beforeEnter (( ) => { console . log ( 'hello world' ) ;…" at bounding box center [415, 211] width 562 height 317
click at [147, 19] on div "marketing-[PERSON_NAME].css" at bounding box center [148, 22] width 58 height 13
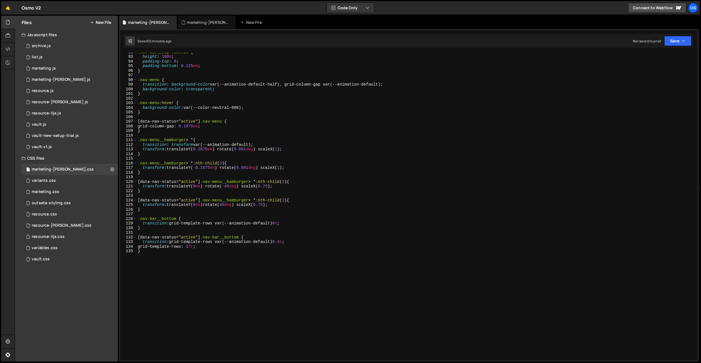
scroll to position [424, 0]
click at [284, 245] on div ".nav-bar__top .button { height : 100 % ; padding-top : 0 ; padding-bottom : 0.1…" at bounding box center [416, 209] width 559 height 317
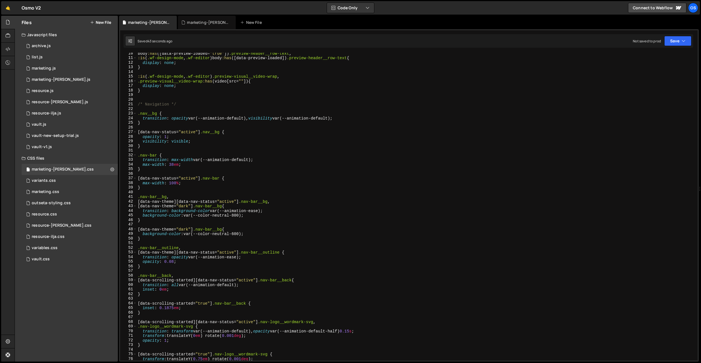
scroll to position [70, 0]
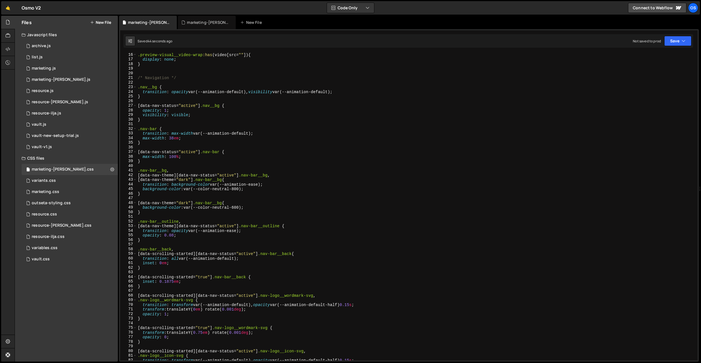
click at [208, 128] on div ".preview-visual__video-wrap :has ( video [ src = " " ]) { display : none ; } /*…" at bounding box center [416, 211] width 559 height 317
drag, startPoint x: 239, startPoint y: 179, endPoint x: 238, endPoint y: 182, distance: 3.7
click at [239, 179] on div ".preview-visual__video-wrap :has ( video [ src = " " ]) { display : none ; } /*…" at bounding box center [416, 211] width 559 height 317
click at [237, 188] on div ".preview-visual__video-wrap :has ( video [ src = " " ]) { display : none ; } /*…" at bounding box center [416, 211] width 559 height 317
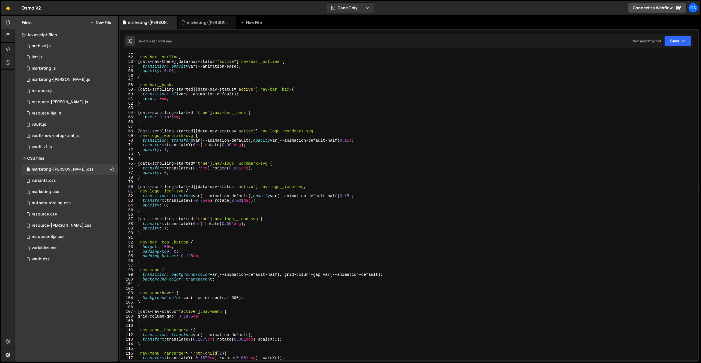
scroll to position [268, 0]
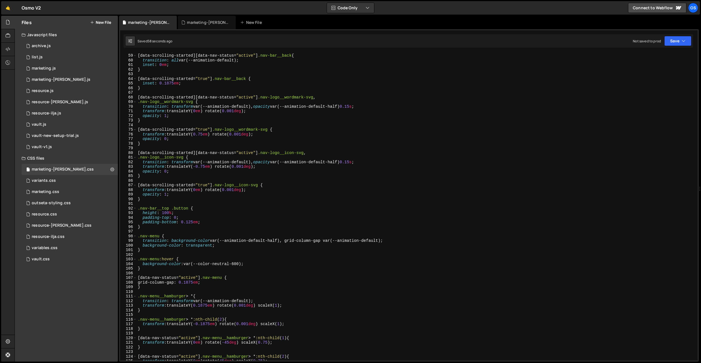
click at [237, 263] on div ".nav-bar__back , [ data-scrolling-started ][ data-nav-status = " active " ] .na…" at bounding box center [416, 207] width 559 height 317
drag, startPoint x: 243, startPoint y: 266, endPoint x: 186, endPoint y: 264, distance: 57.6
click at [186, 264] on div ".nav-bar__back , [ data-scrolling-started ][ data-nav-status = " active " ] .na…" at bounding box center [416, 207] width 559 height 317
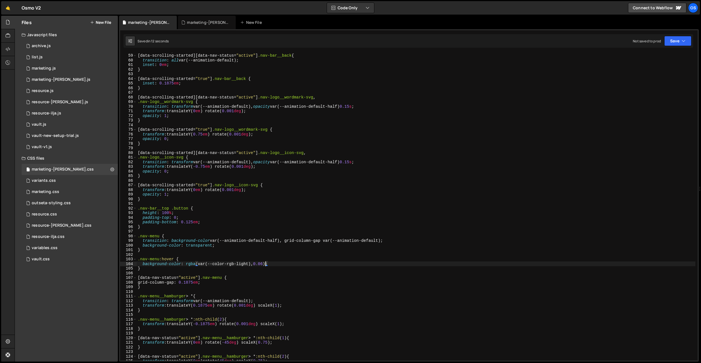
click at [246, 265] on div ".nav-bar__back , [ data-scrolling-started ][ data-nav-status = " active " ] .na…" at bounding box center [416, 207] width 559 height 317
click at [243, 265] on div ".nav-bar__back , [ data-scrolling-started ][ data-nav-status = " active " ] .na…" at bounding box center [416, 207] width 559 height 317
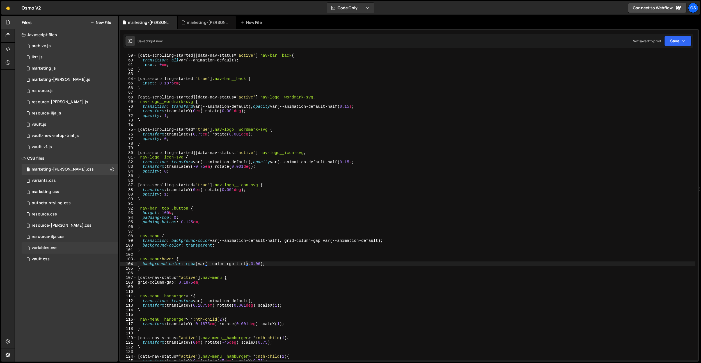
click at [59, 250] on div "variables.css 0" at bounding box center [70, 248] width 96 height 11
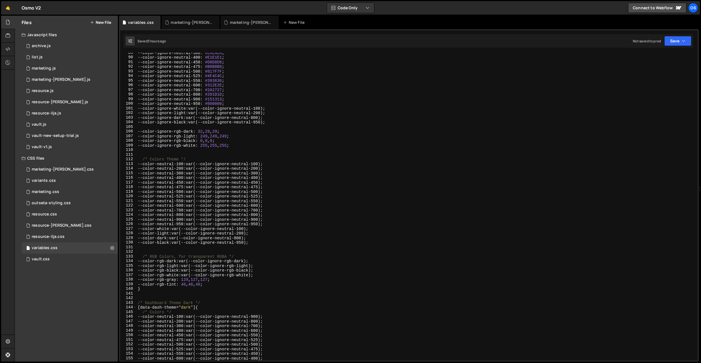
scroll to position [424, 0]
click at [200, 23] on div "marketing-[PERSON_NAME].css" at bounding box center [192, 23] width 42 height 6
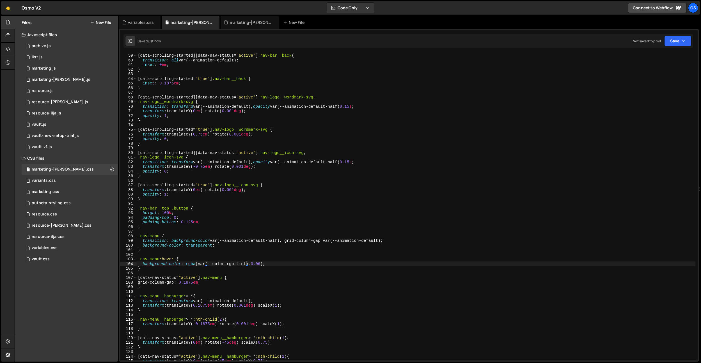
click at [241, 265] on div ".nav-bar__back , [ data-scrolling-started ][ data-nav-status = " active " ] .na…" at bounding box center [416, 207] width 559 height 317
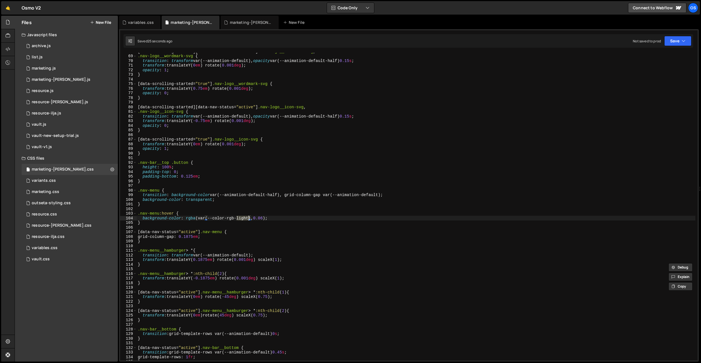
scroll to position [469, 0]
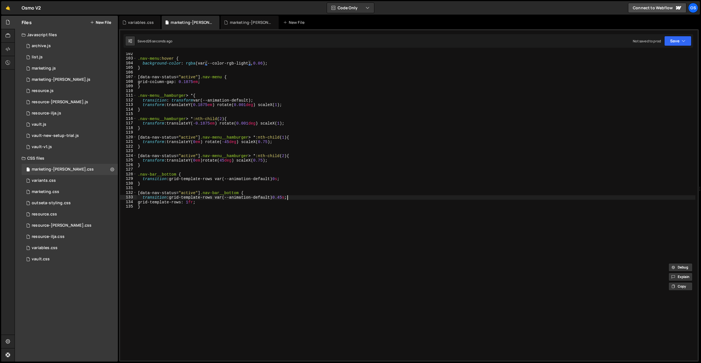
click at [286, 198] on div ".nav-menu :hover { background-color : rgba (var(--color-rgb-light), 0.06 ) ; } …" at bounding box center [416, 210] width 559 height 317
type textarea "transition: grid-template-rows var(--animation-default) 0.4s;"
